Goal: Navigation & Orientation: Find specific page/section

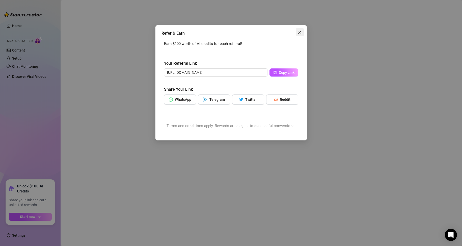
click at [298, 32] on icon "close" at bounding box center [300, 32] width 4 height 4
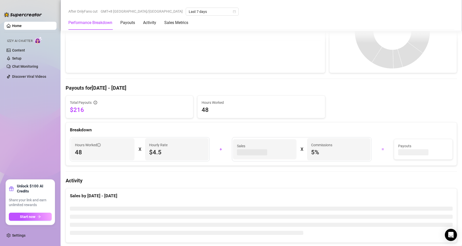
scroll to position [126, 0]
